Goal: Task Accomplishment & Management: Manage account settings

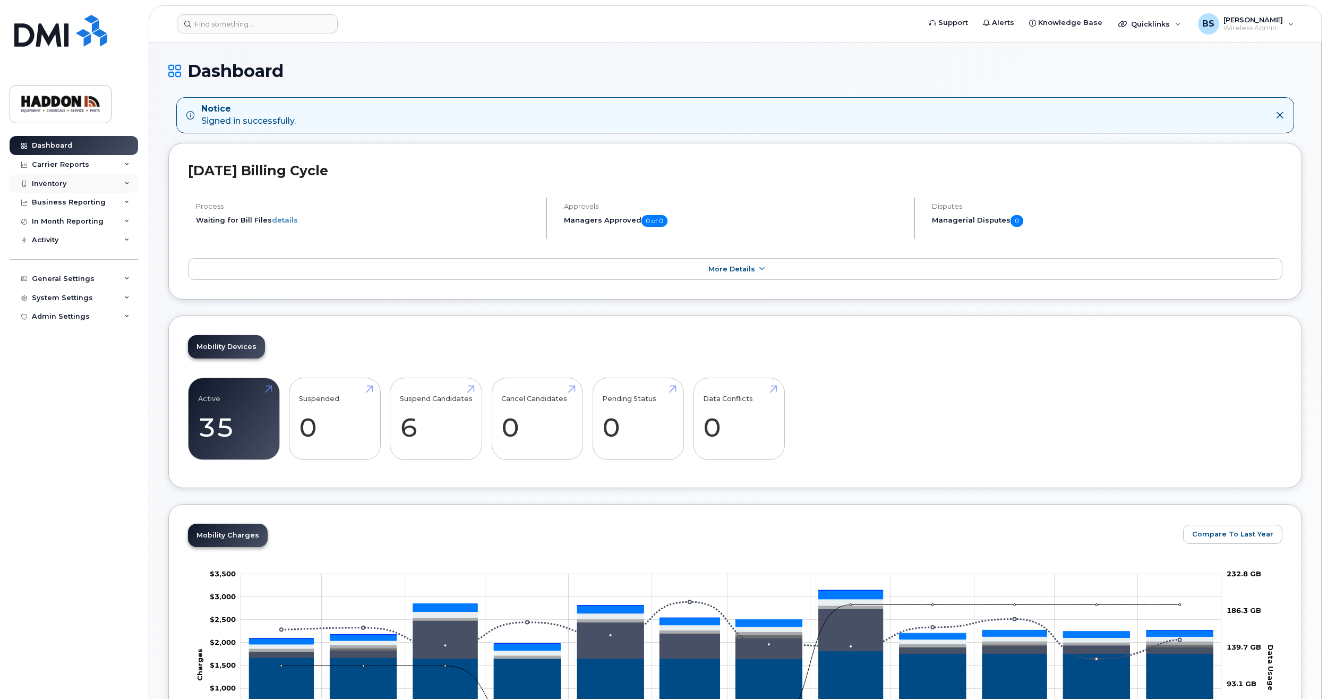
click at [82, 181] on div "Inventory" at bounding box center [74, 183] width 129 height 19
click at [80, 204] on div "Mobility Devices" at bounding box center [67, 203] width 60 height 10
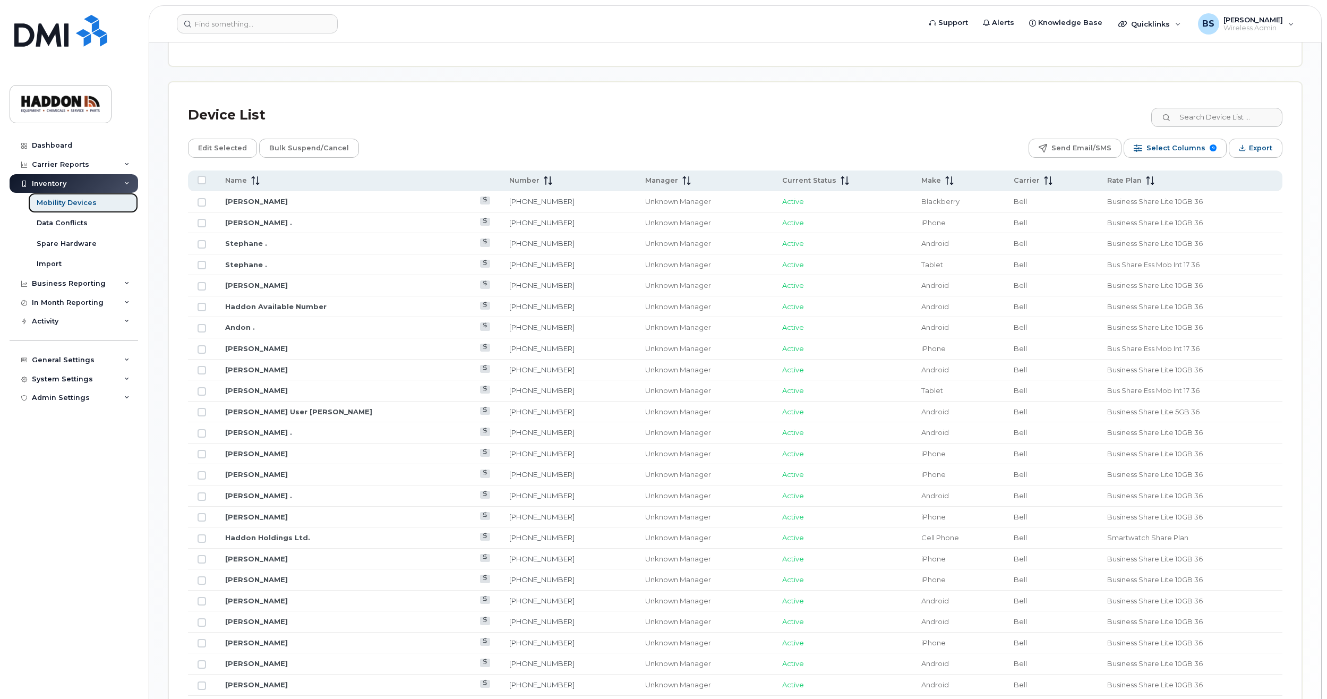
scroll to position [637, 0]
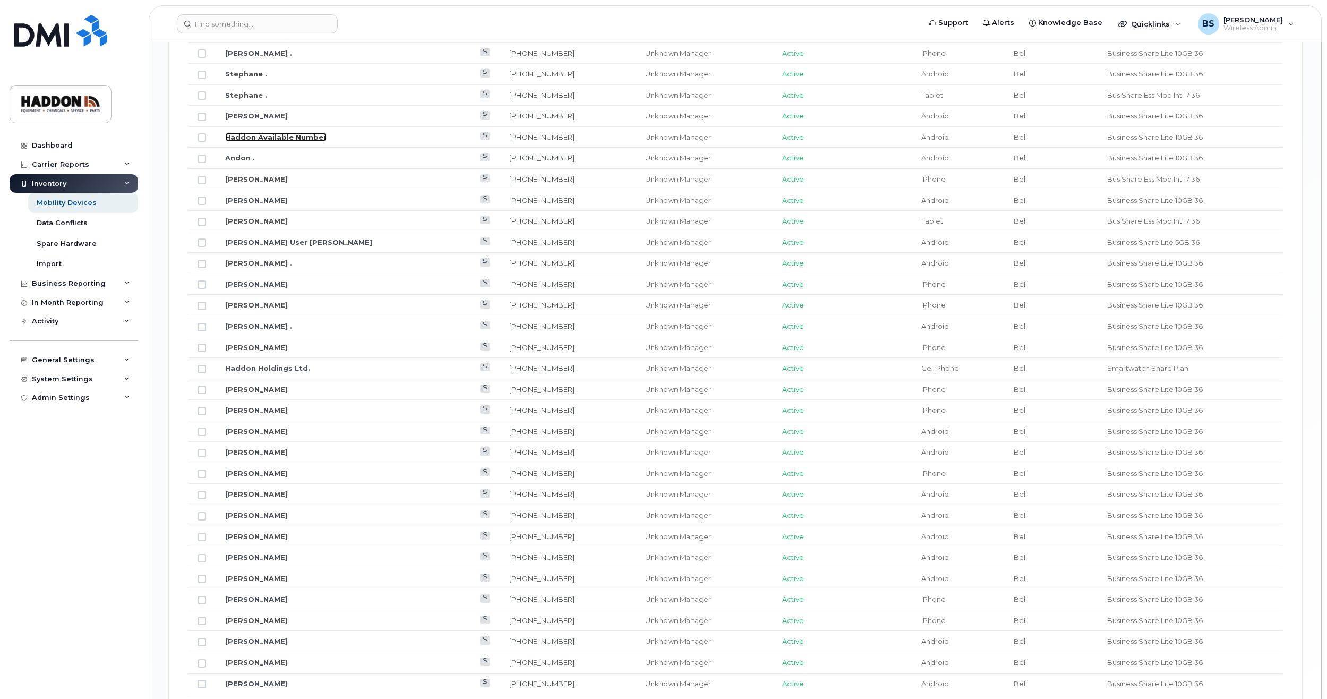
click at [262, 135] on link "Haddon Available Number" at bounding box center [275, 137] width 101 height 8
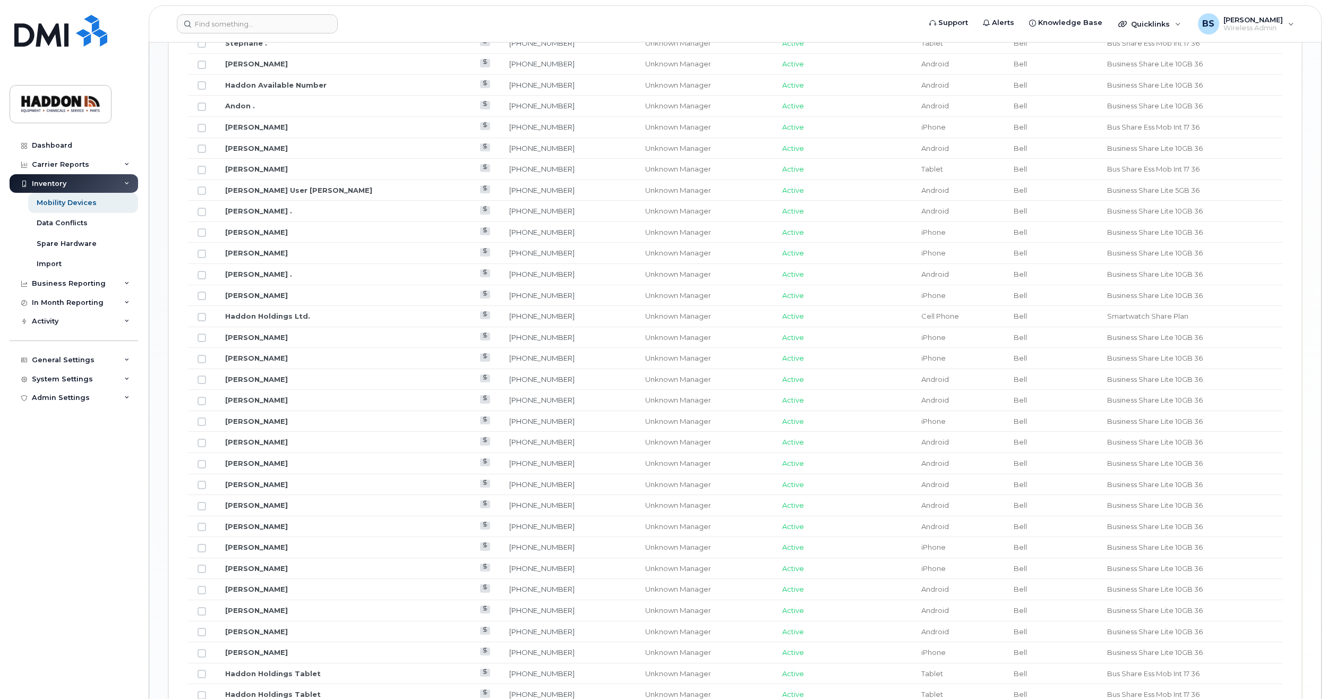
scroll to position [580, 0]
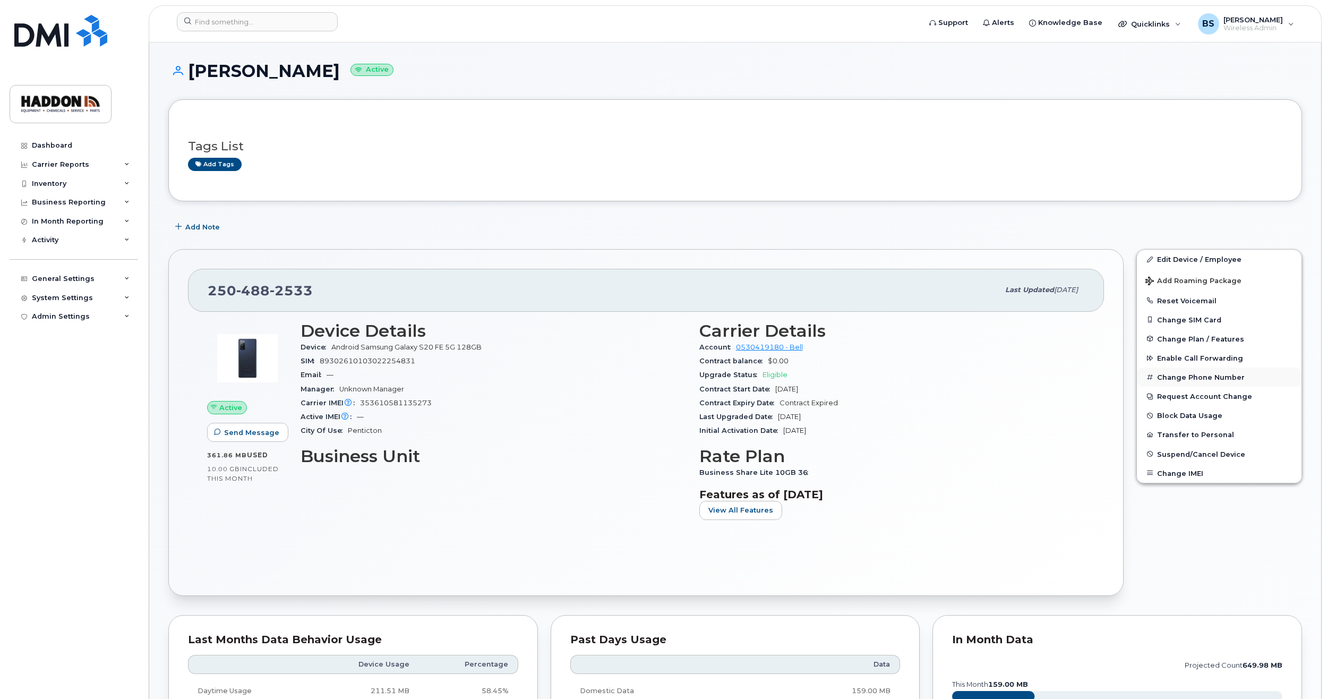
click at [1171, 372] on button "Change Phone Number" at bounding box center [1219, 377] width 165 height 19
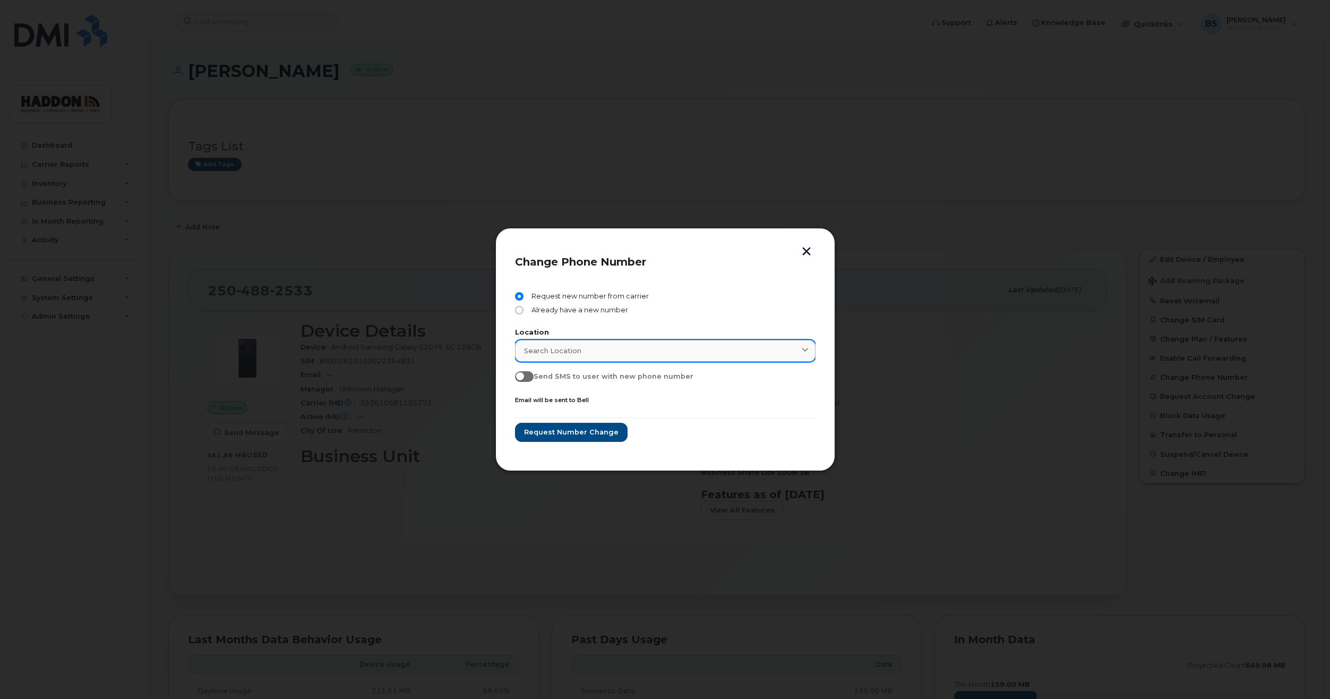
click at [556, 349] on span "Search location" at bounding box center [552, 351] width 57 height 10
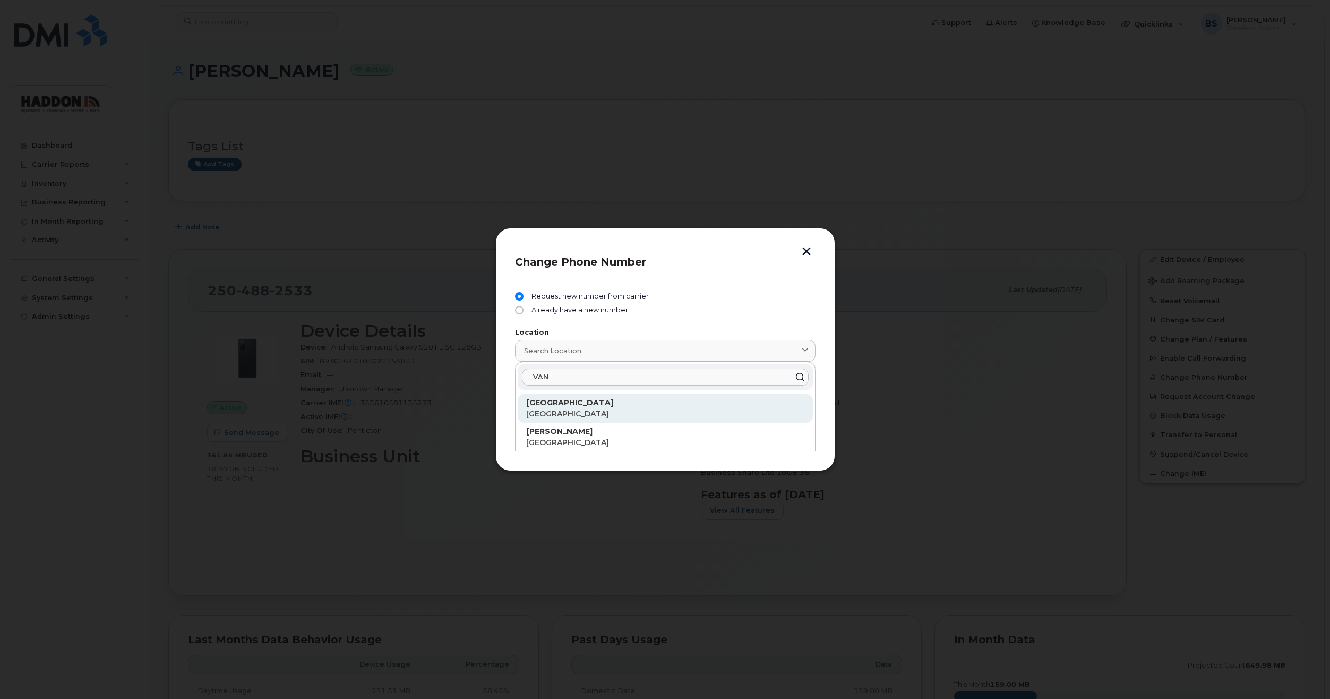
type input "VAN"
click at [577, 401] on p "Vancouver" at bounding box center [665, 402] width 278 height 11
type input "Vancouver"
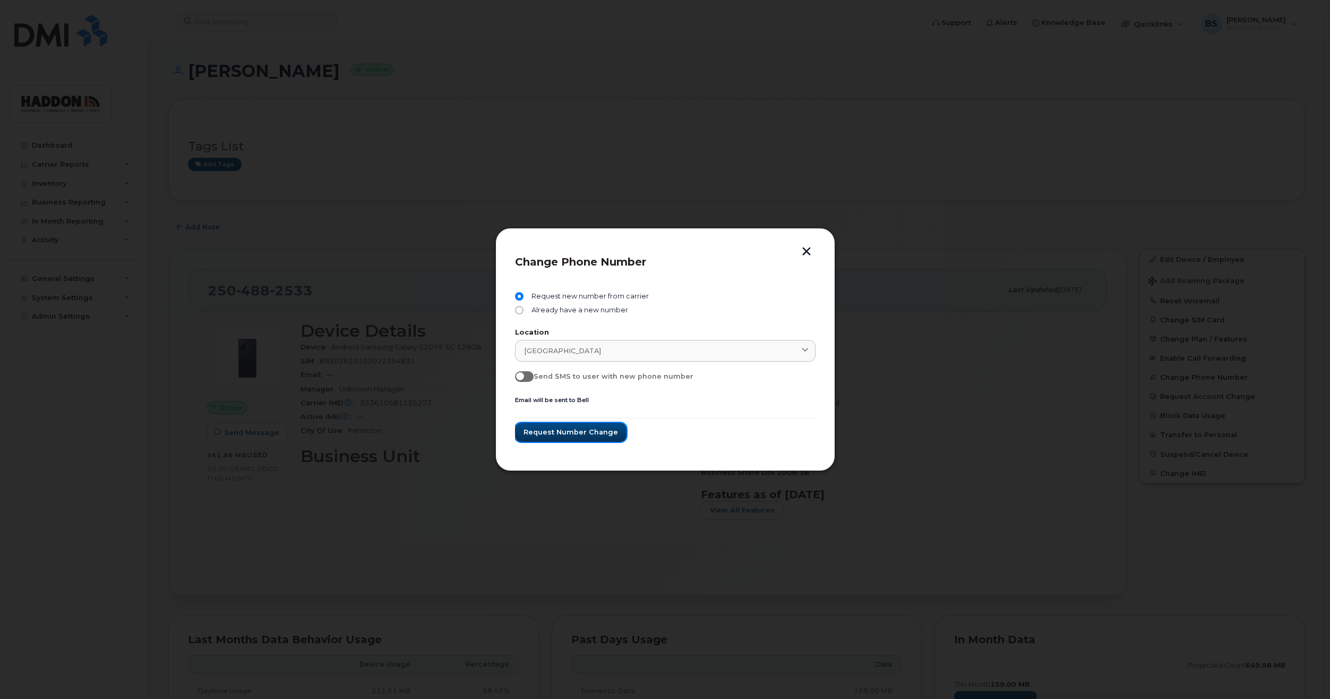
click at [557, 431] on span "Request number change" at bounding box center [571, 432] width 95 height 10
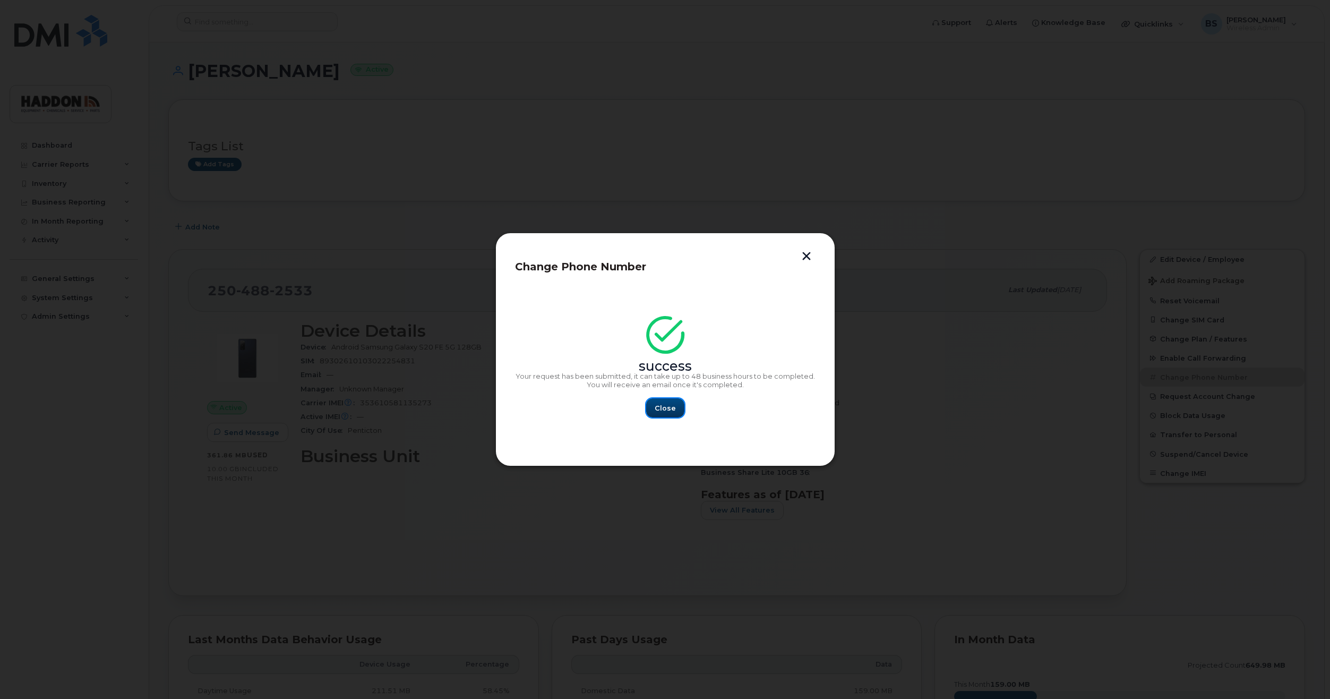
click at [663, 406] on span "Close" at bounding box center [665, 408] width 21 height 10
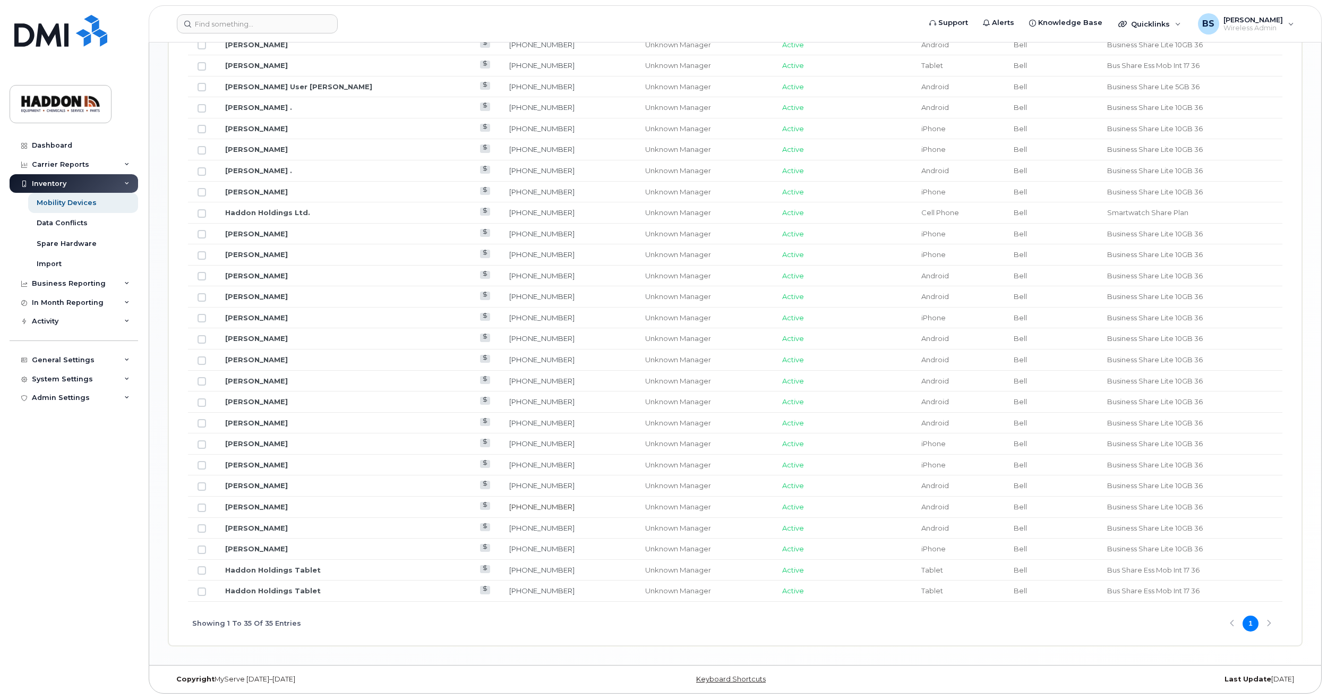
scroll to position [527, 0]
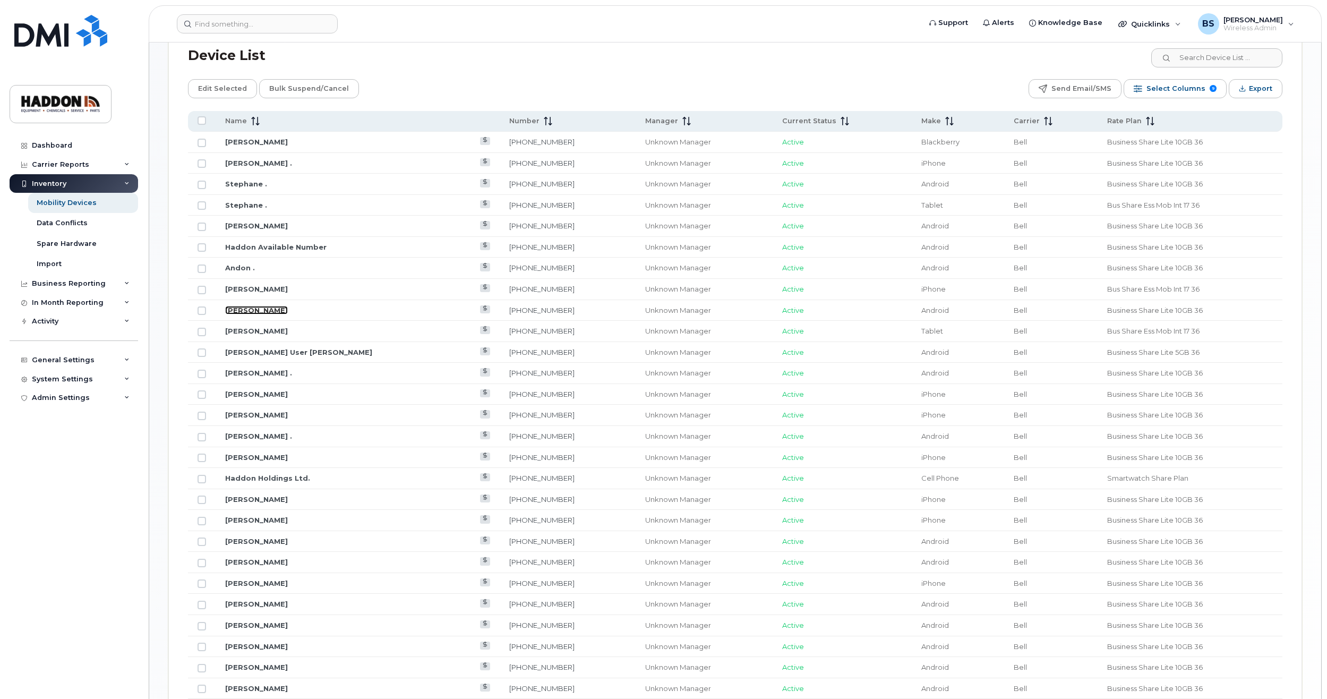
click at [252, 314] on link "[PERSON_NAME]" at bounding box center [256, 310] width 63 height 8
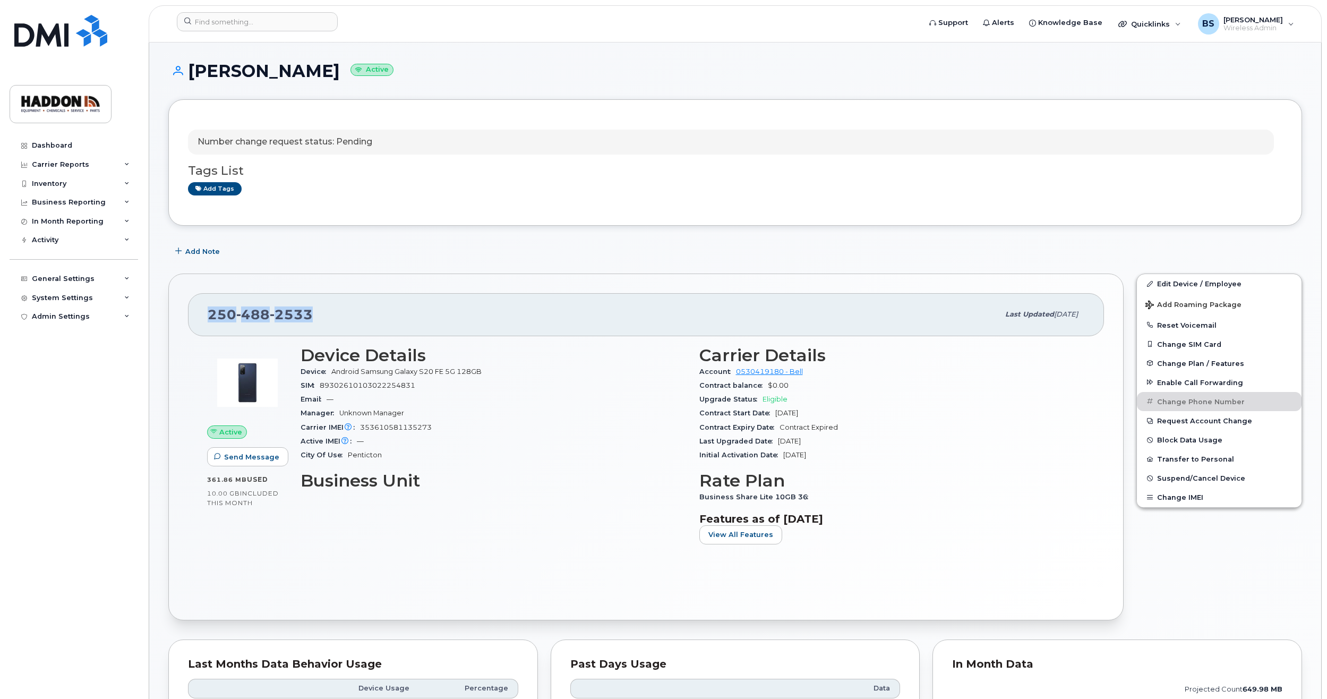
drag, startPoint x: 326, startPoint y: 318, endPoint x: 204, endPoint y: 304, distance: 122.9
click at [204, 304] on div "250 488 2533 Last updated Aug 27, 2025" at bounding box center [646, 314] width 916 height 42
copy span "250 488 2533"
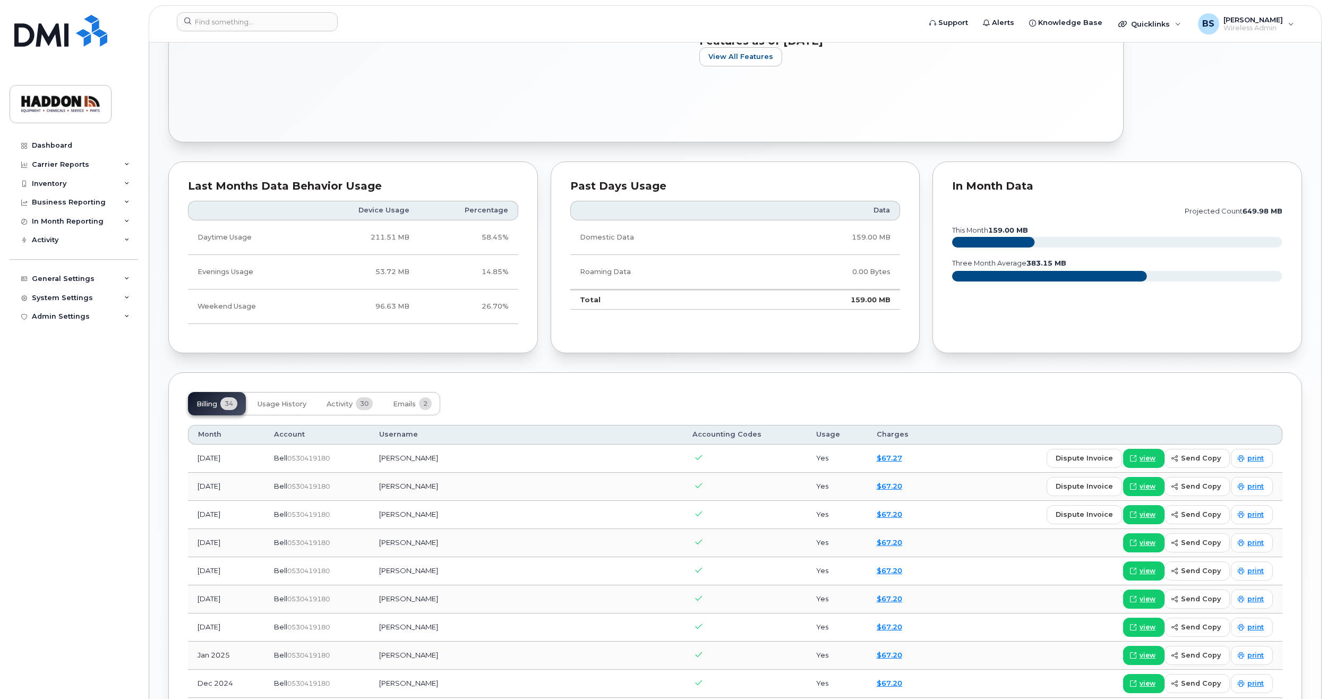
scroll to position [159, 0]
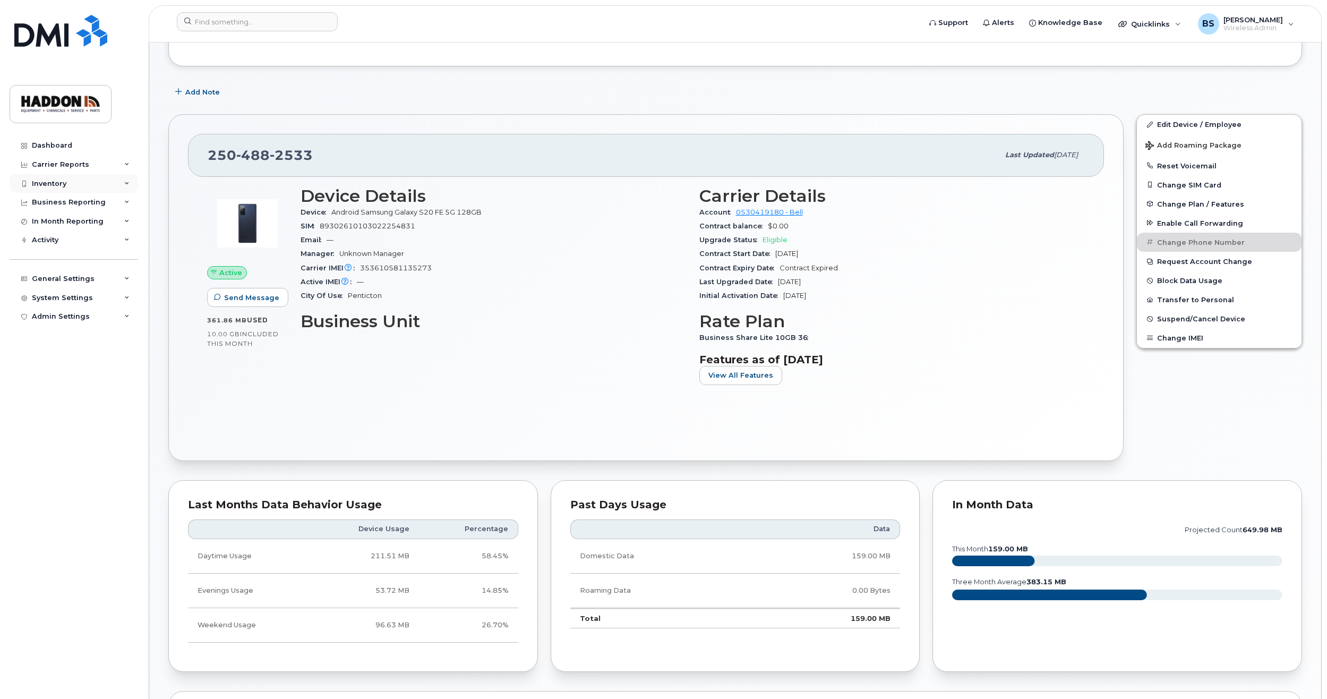
click at [53, 183] on div "Inventory" at bounding box center [49, 184] width 35 height 8
click at [74, 200] on div "Mobility Devices" at bounding box center [67, 203] width 60 height 10
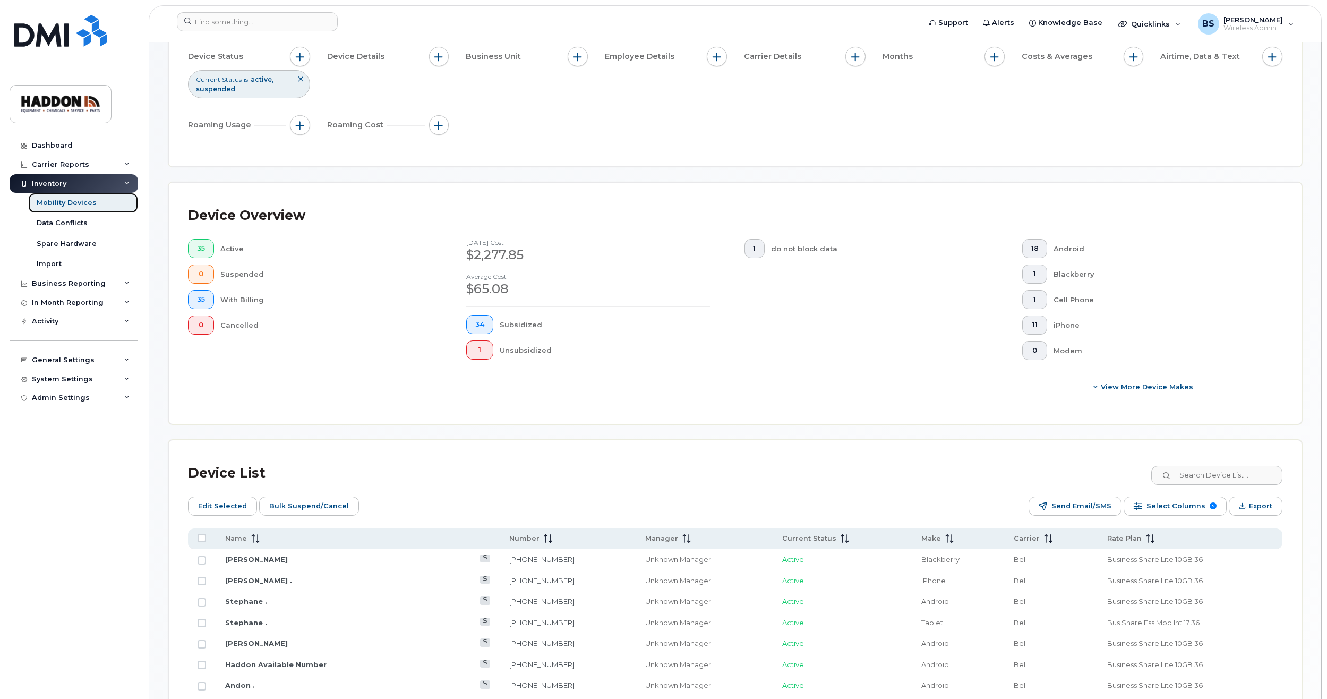
scroll to position [266, 0]
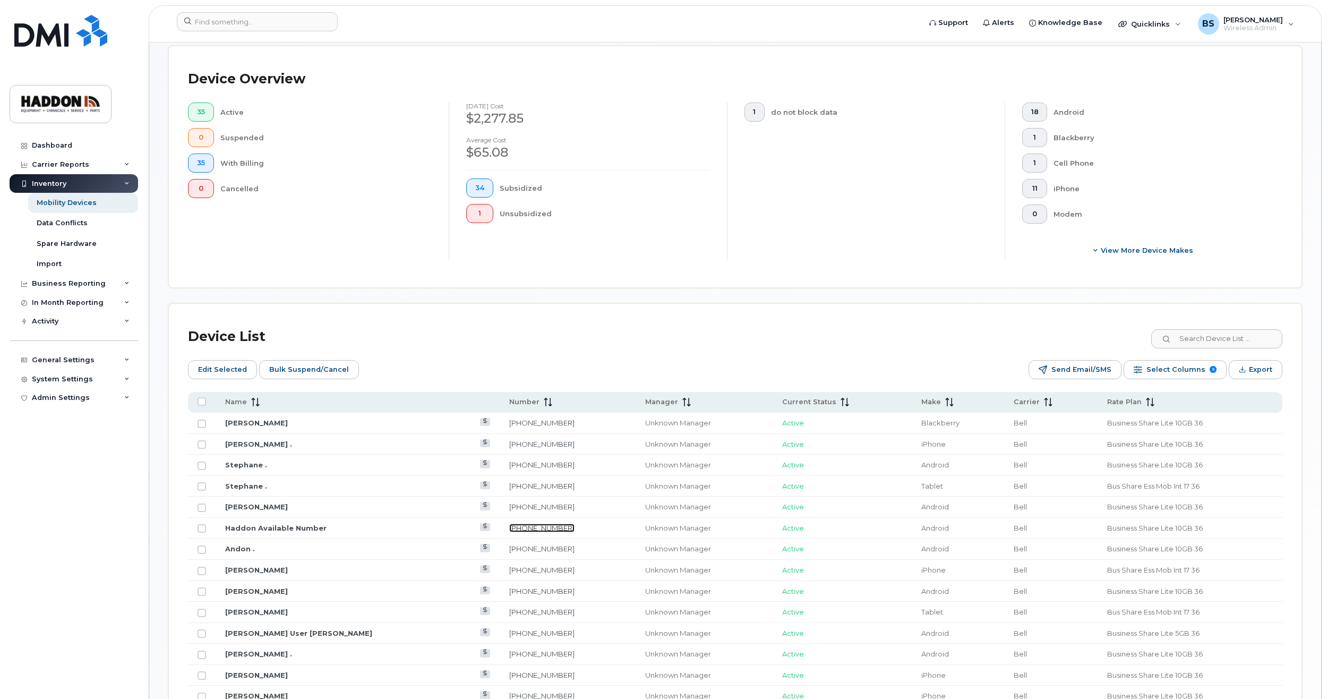
click at [509, 527] on link "[PHONE_NUMBER]" at bounding box center [541, 528] width 65 height 8
drag, startPoint x: 501, startPoint y: 592, endPoint x: 452, endPoint y: 591, distance: 49.4
click at [500, 591] on td "250-488-2533" at bounding box center [568, 591] width 136 height 21
copy link "250-488-2533"
click at [360, 575] on td "Greg Penner" at bounding box center [358, 570] width 284 height 21
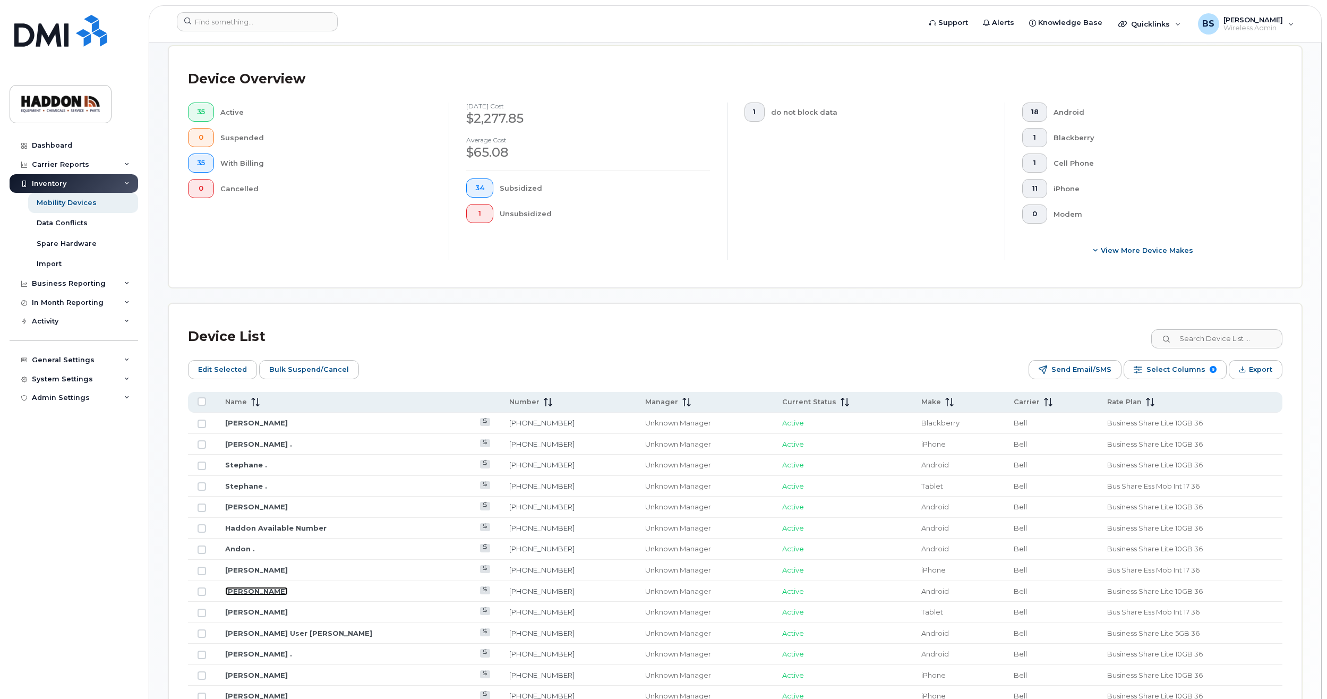
drag, startPoint x: 238, startPoint y: 592, endPoint x: 257, endPoint y: 582, distance: 20.7
click at [238, 592] on link "Glenn Lutes" at bounding box center [256, 591] width 63 height 8
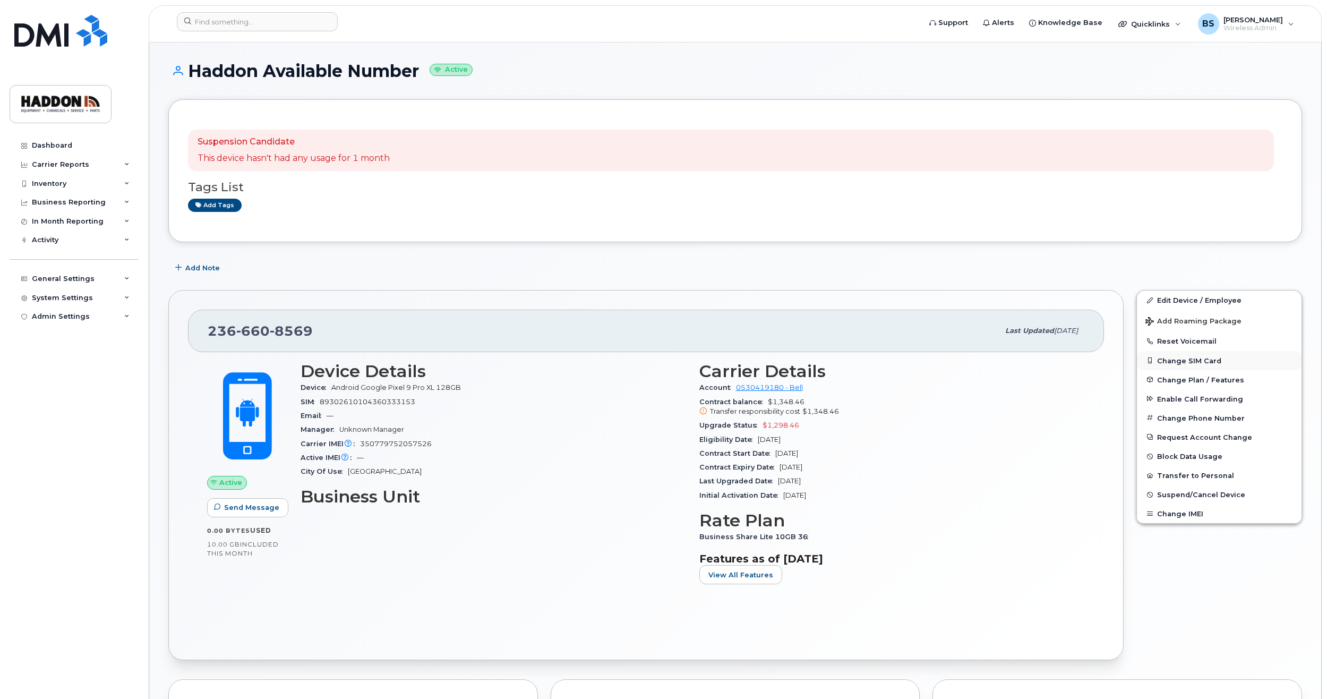
click at [1191, 362] on button "Change SIM Card" at bounding box center [1219, 360] width 165 height 19
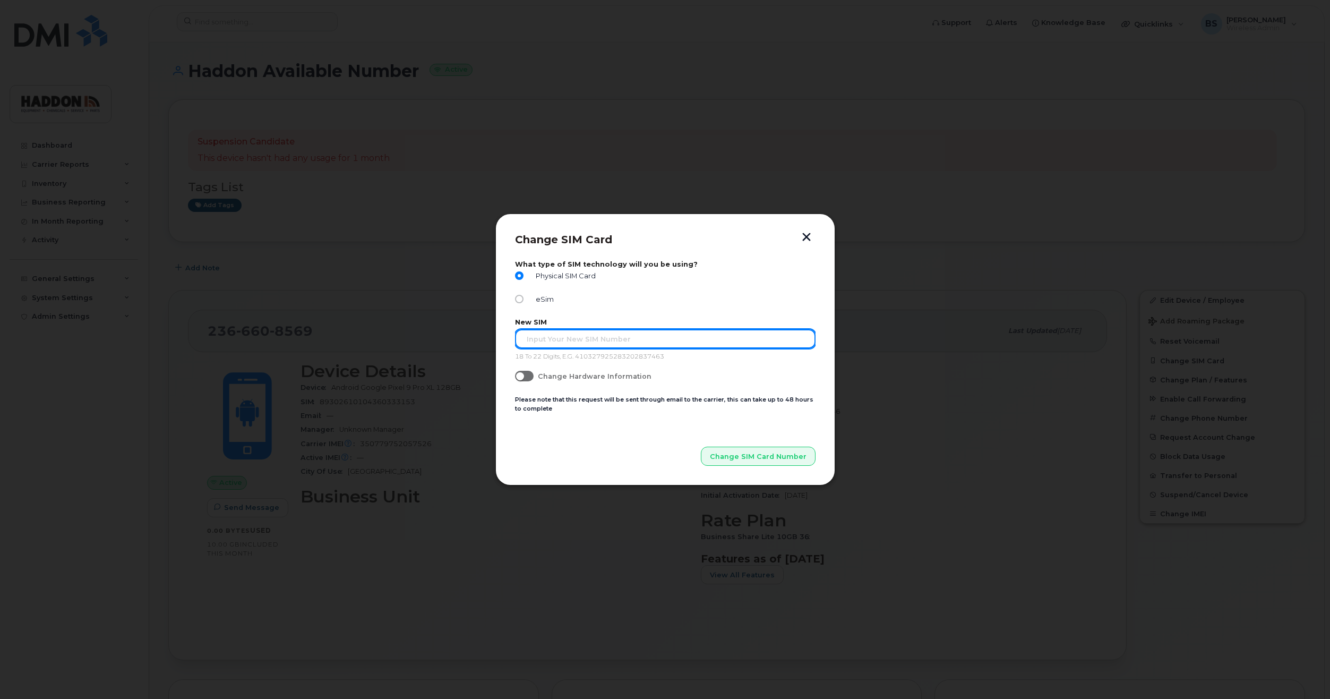
click at [547, 340] on input "text" at bounding box center [665, 338] width 301 height 19
type input "89302610207418655962"
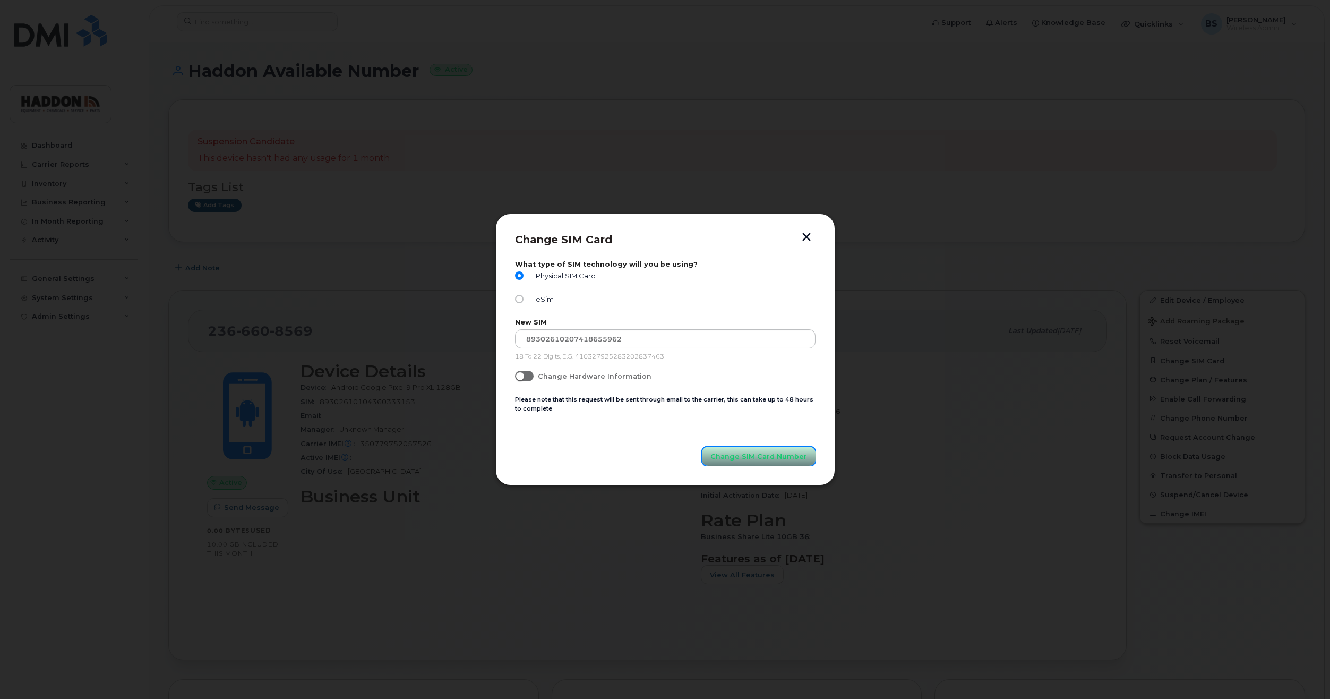
click at [740, 452] on span "Change SIM Card Number" at bounding box center [759, 456] width 97 height 10
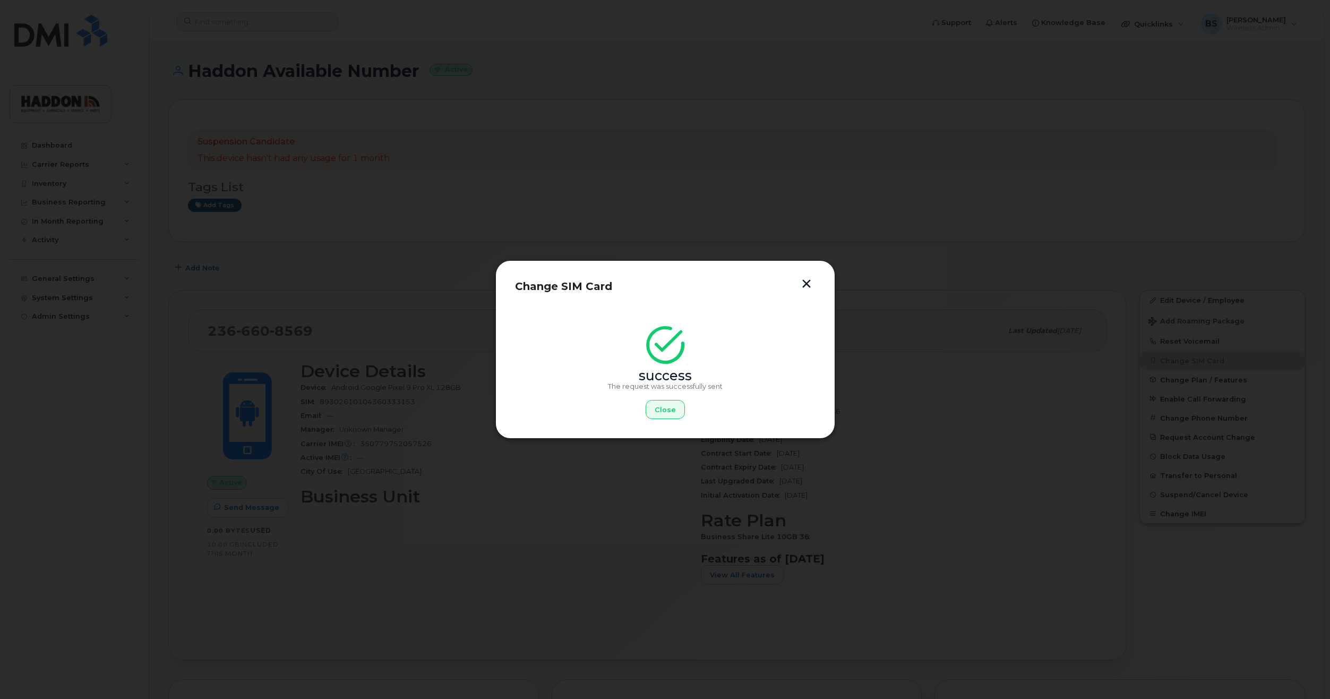
click at [808, 281] on button "button" at bounding box center [807, 284] width 16 height 11
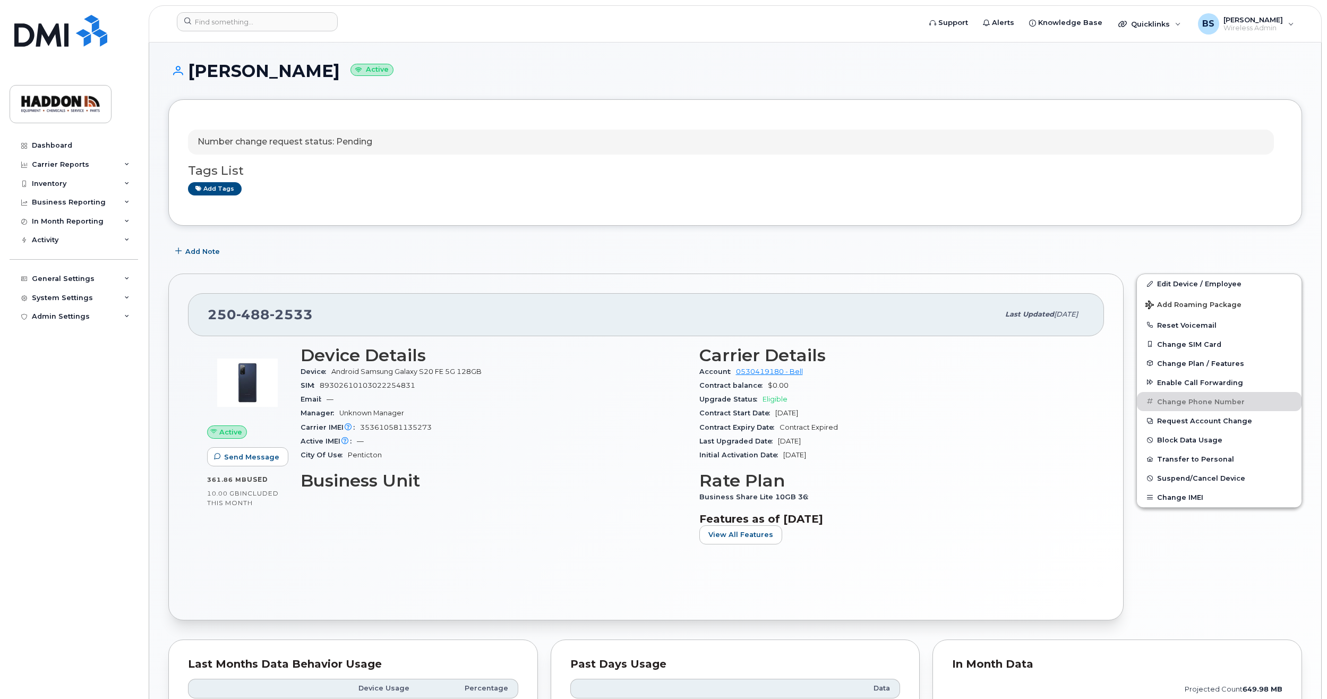
click at [288, 140] on p "Number change request status: Pending" at bounding box center [285, 142] width 175 height 12
click at [364, 140] on p "Number change request status: Pending" at bounding box center [285, 142] width 175 height 12
click at [56, 185] on div "Inventory" at bounding box center [49, 184] width 35 height 8
click at [54, 200] on div "Mobility Devices" at bounding box center [67, 203] width 60 height 10
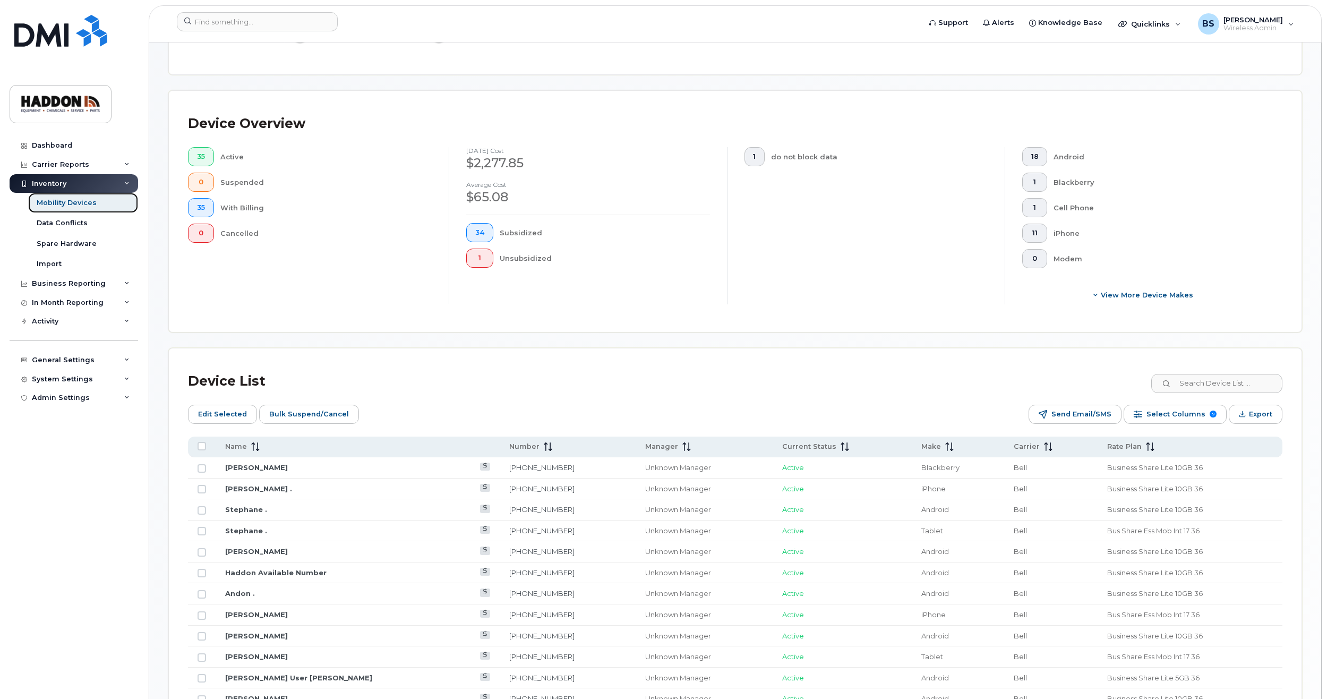
scroll to position [266, 0]
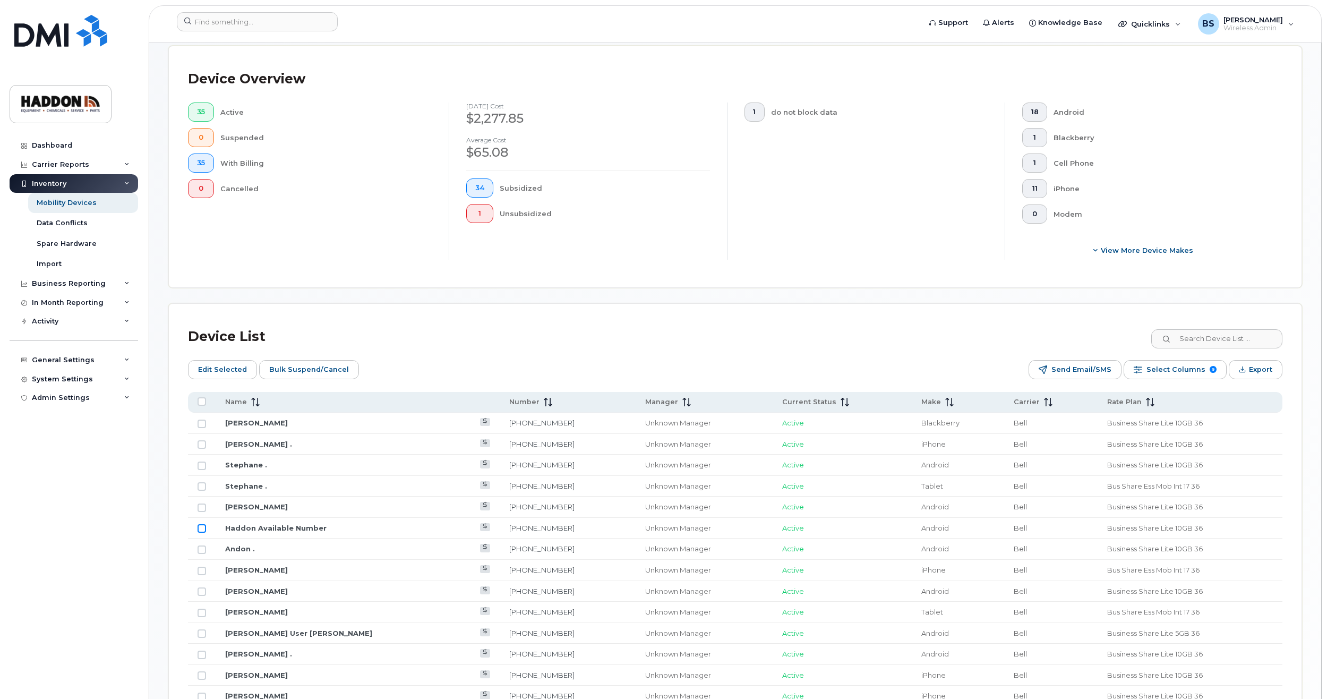
click at [200, 528] on input "Row Unselected" at bounding box center [202, 528] width 8 height 8
checkbox input "true"
click at [270, 526] on link "Haddon Available Number" at bounding box center [275, 528] width 101 height 8
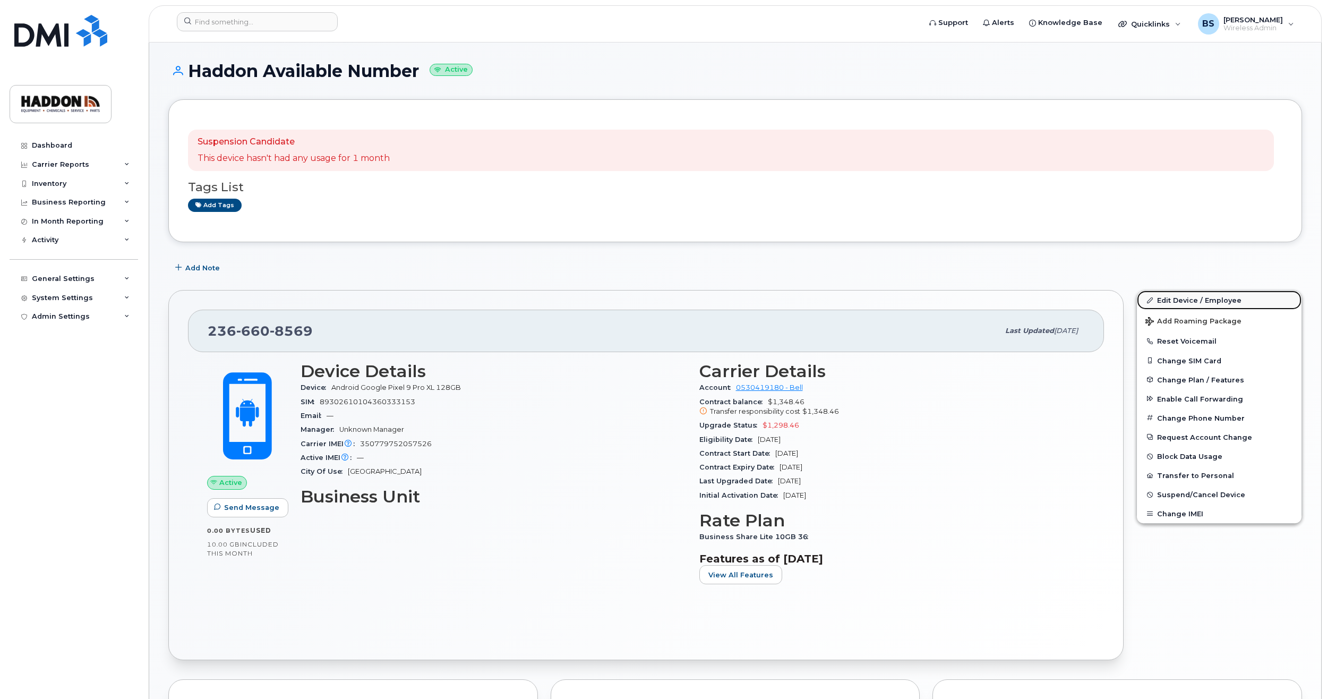
click at [1173, 301] on link "Edit Device / Employee" at bounding box center [1219, 300] width 165 height 19
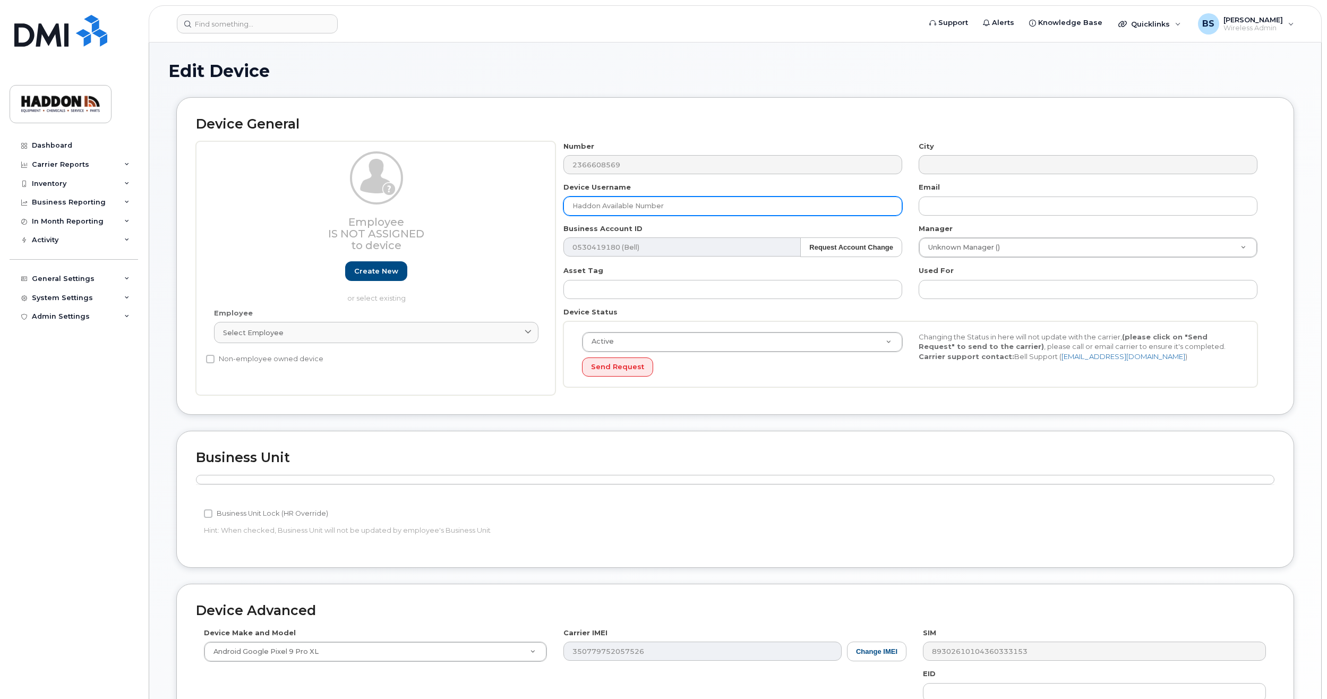
click at [666, 207] on input "Haddon Available Number" at bounding box center [732, 206] width 339 height 19
drag, startPoint x: 695, startPoint y: 207, endPoint x: 517, endPoint y: 189, distance: 178.3
click at [517, 189] on div "Employee Is not assigned to device Create new or select existing Employee Selec…" at bounding box center [735, 268] width 1079 height 254
type input "[PERSON_NAME]"
click at [378, 272] on link "Create new" at bounding box center [376, 271] width 62 height 20
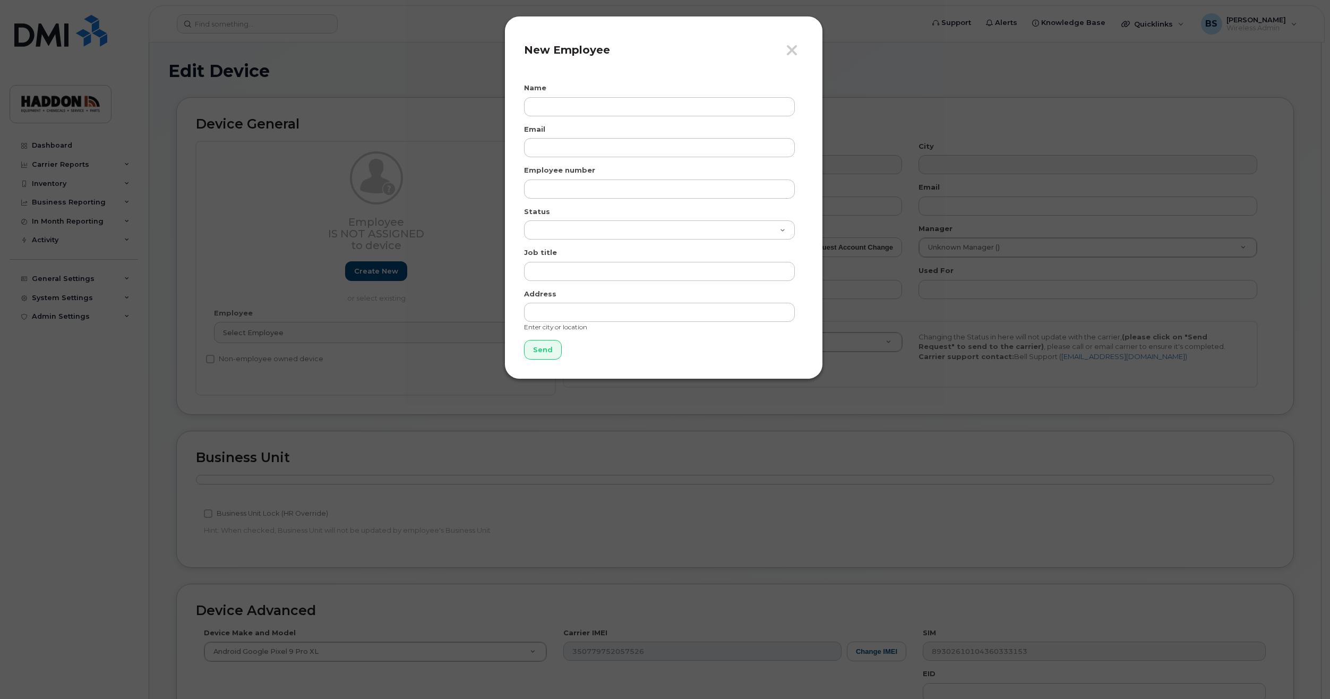
click at [785, 49] on h4 "New Employee" at bounding box center [663, 50] width 279 height 13
click at [799, 47] on button "Close" at bounding box center [795, 50] width 18 height 16
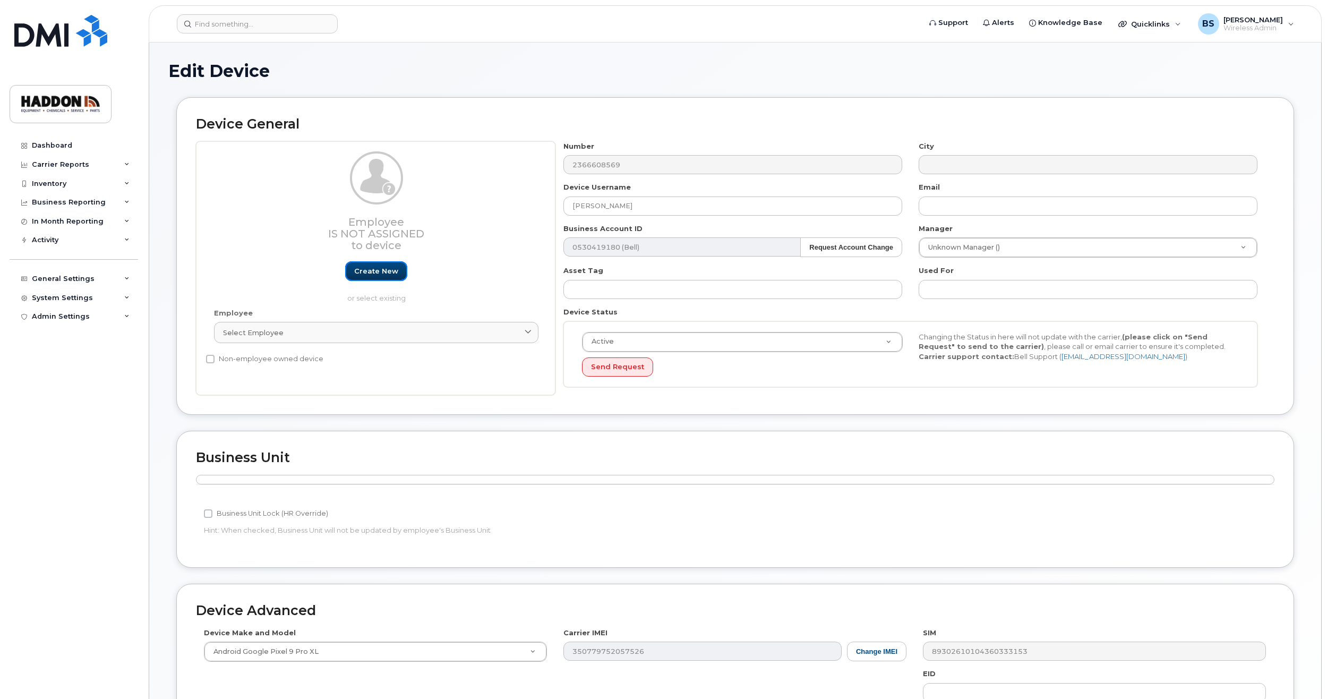
scroll to position [202, 0]
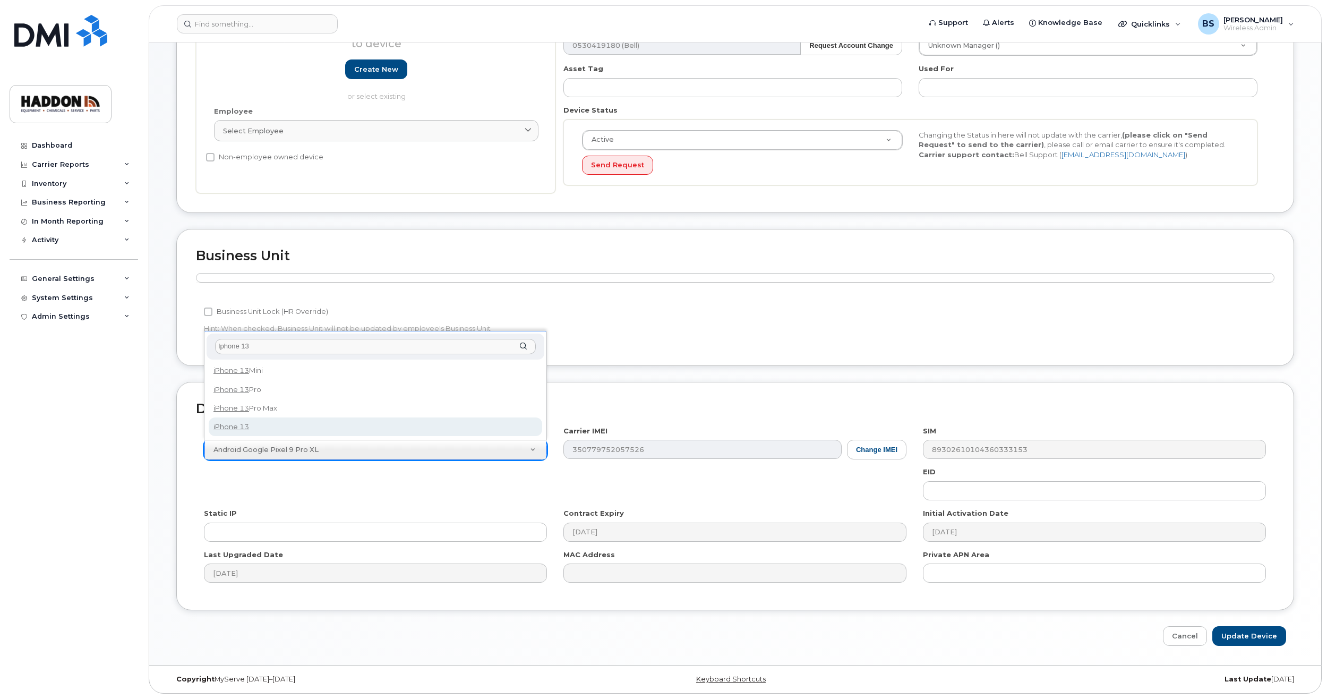
type input "Iphone 13"
select select "2612"
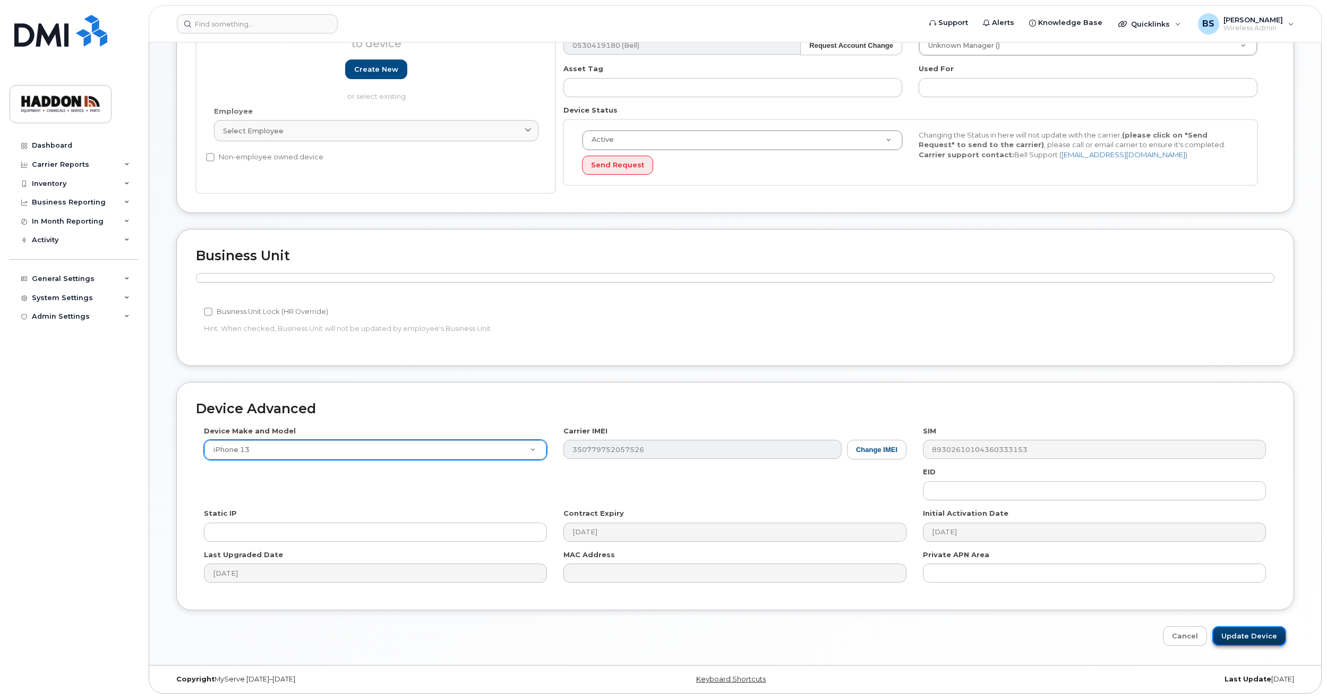
click at [1242, 633] on input "Update Device" at bounding box center [1249, 636] width 74 height 20
type input "Saving..."
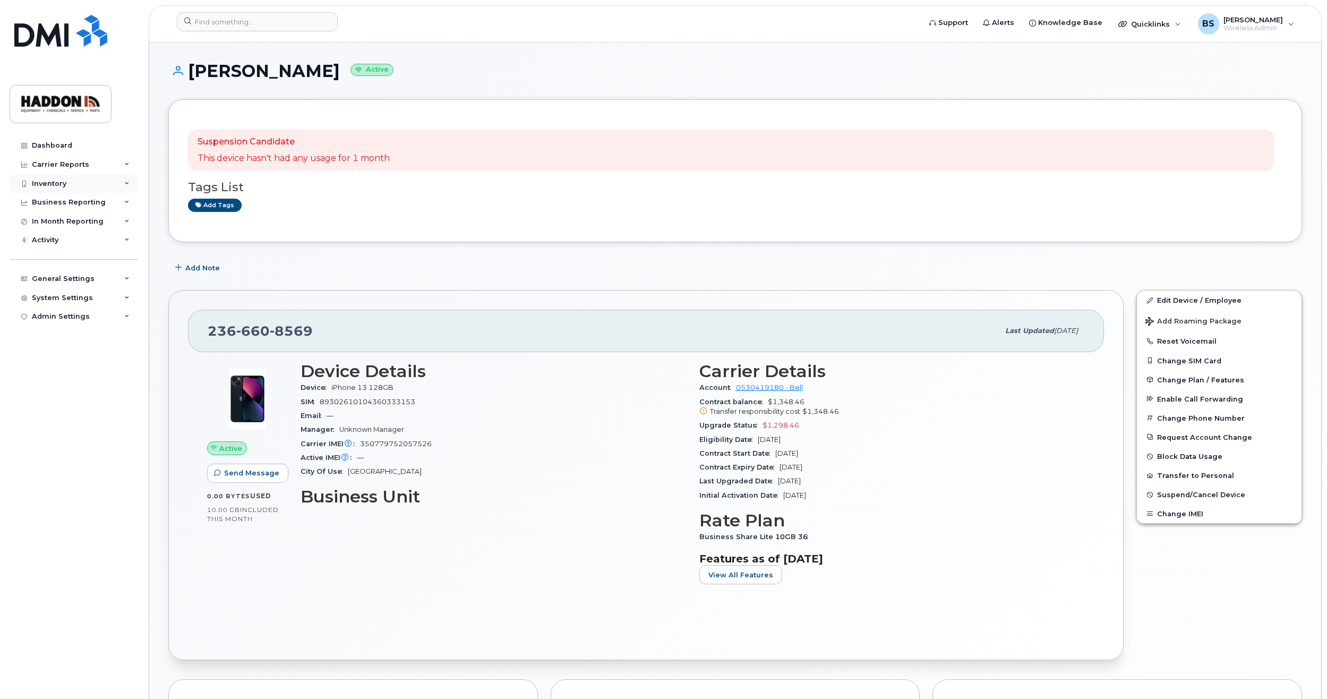
click at [43, 180] on div "Inventory" at bounding box center [49, 184] width 35 height 8
click at [50, 203] on div "Mobility Devices" at bounding box center [67, 203] width 60 height 10
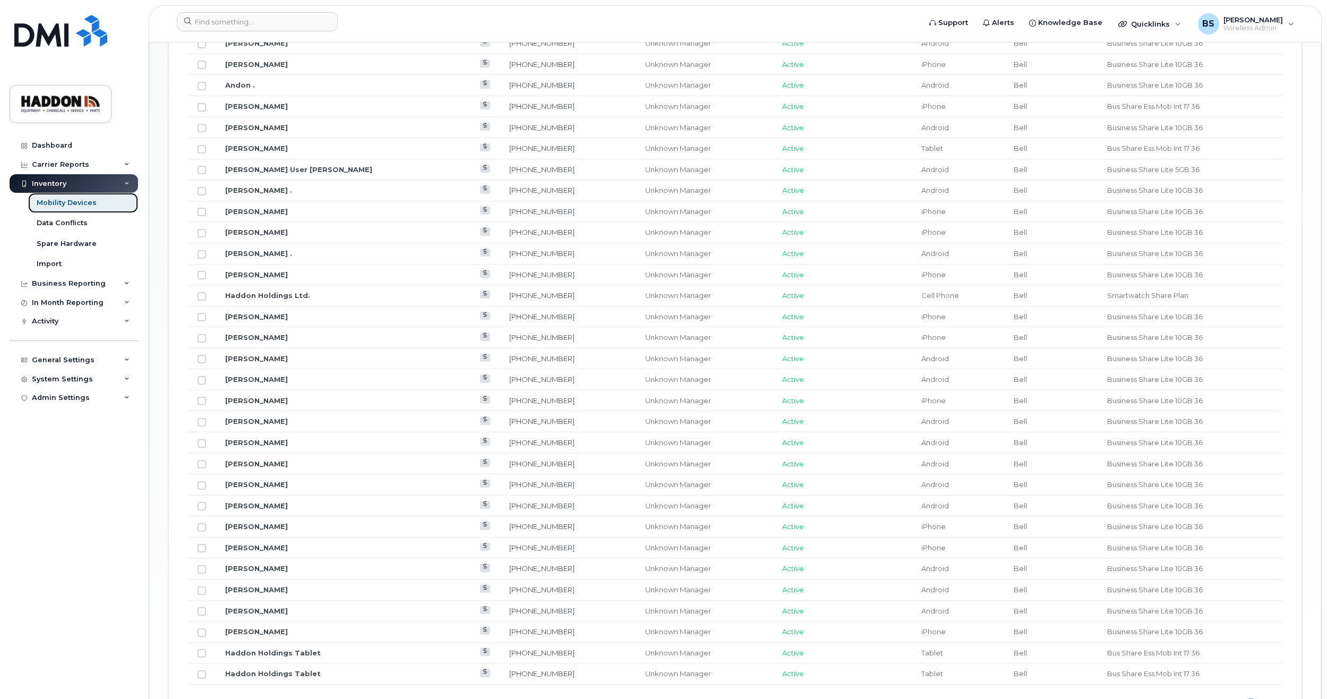
scroll to position [744, 0]
